Goal: Task Accomplishment & Management: Manage account settings

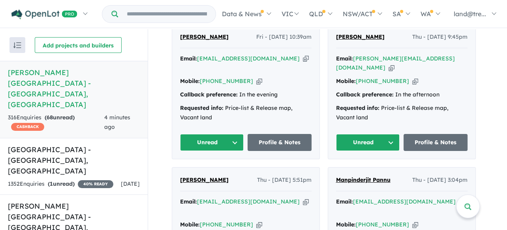
scroll to position [449, 0]
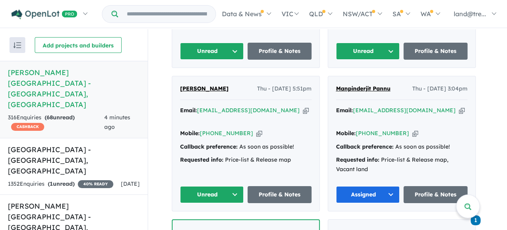
click at [237, 44] on button "Unread" at bounding box center [212, 51] width 64 height 17
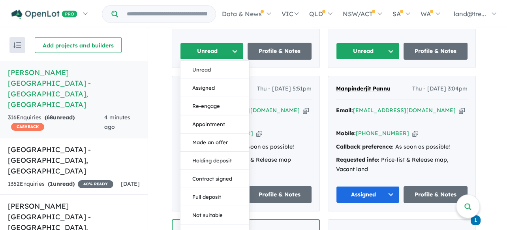
drag, startPoint x: 211, startPoint y: 83, endPoint x: 214, endPoint y: 90, distance: 7.6
click at [212, 84] on button "Assigned" at bounding box center [214, 88] width 69 height 18
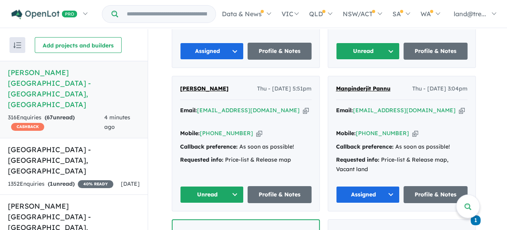
click at [239, 186] on button "Unread" at bounding box center [212, 194] width 64 height 17
click at [216, 204] on button "Unread" at bounding box center [214, 213] width 69 height 18
click at [238, 186] on button "Unread" at bounding box center [212, 194] width 64 height 17
click at [210, 222] on button "Assigned" at bounding box center [214, 231] width 69 height 18
click at [390, 45] on button "Unread" at bounding box center [368, 51] width 64 height 17
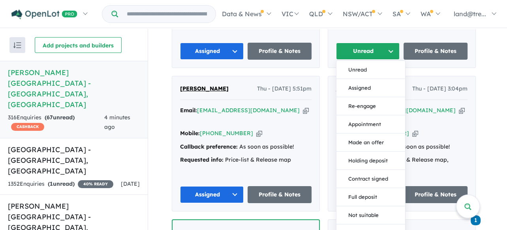
click at [367, 82] on button "Assigned" at bounding box center [370, 88] width 69 height 18
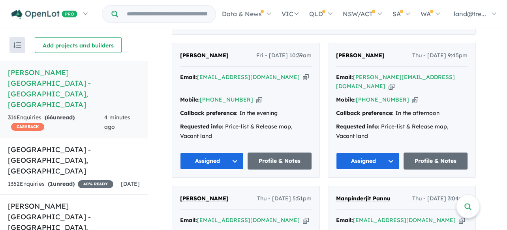
scroll to position [251, 0]
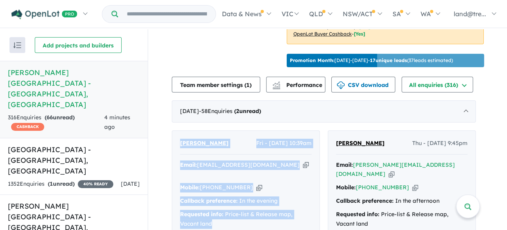
drag, startPoint x: 180, startPoint y: 127, endPoint x: 290, endPoint y: 202, distance: 132.6
click at [289, 202] on div "[PERSON_NAME] Fri - [DATE] 10:39am Email: [EMAIL_ADDRESS][DOMAIN_NAME] Copied! …" at bounding box center [245, 198] width 147 height 135
